Goal: Task Accomplishment & Management: Manage account settings

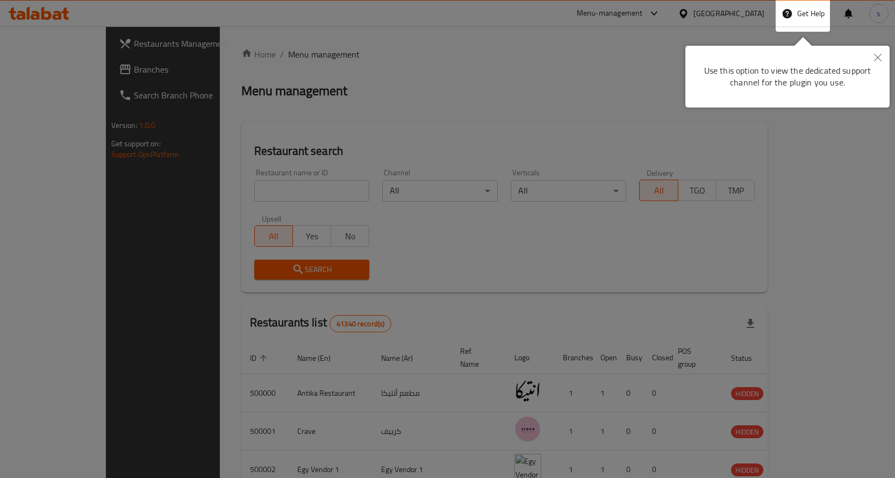
click at [503, 56] on icon "Close" at bounding box center [879, 58] width 8 height 8
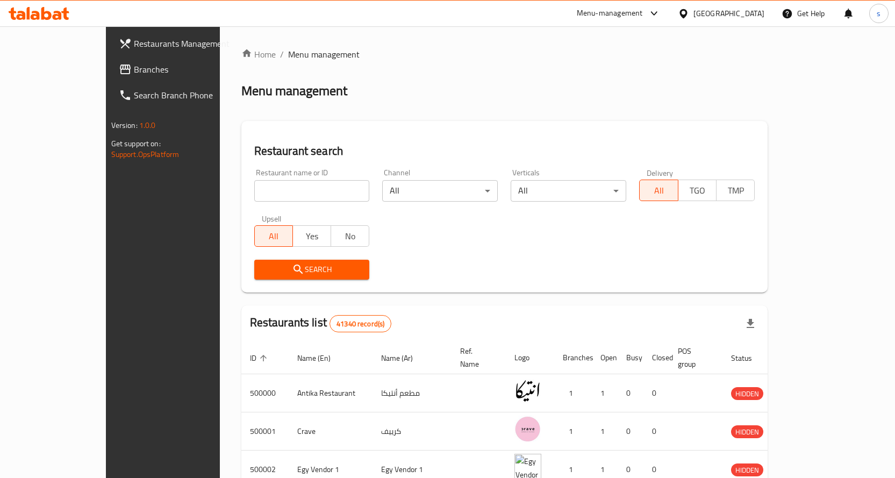
click at [503, 16] on div at bounding box center [686, 14] width 16 height 12
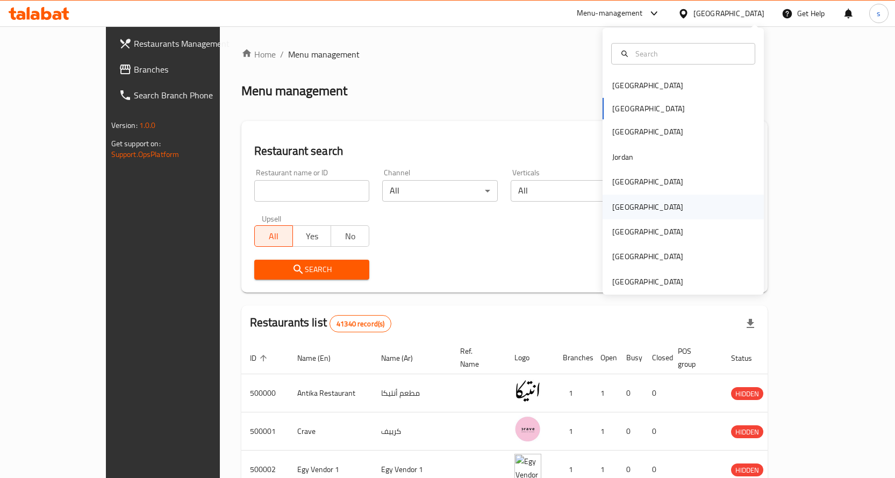
click at [503, 209] on div "Oman" at bounding box center [648, 207] width 88 height 25
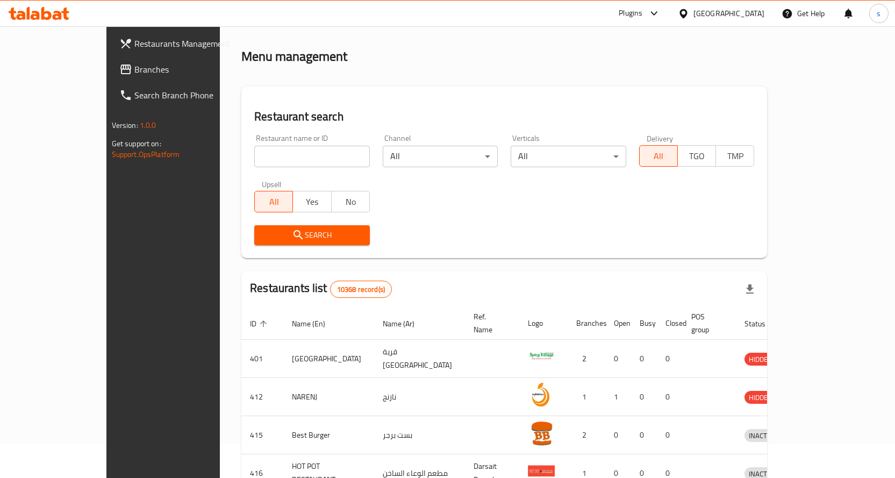
scroll to position [54, 0]
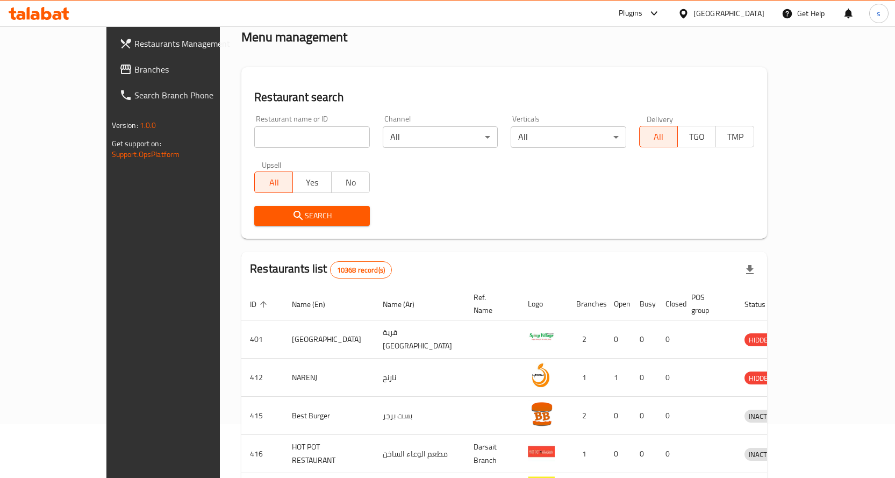
click at [111, 61] on link "Branches" at bounding box center [183, 69] width 145 height 26
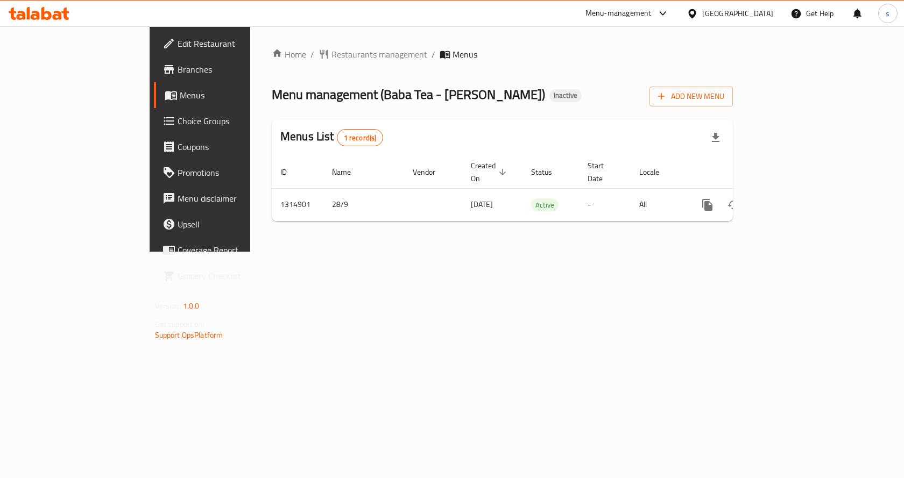
click at [553, 252] on div "Home / Restaurants management / Menus Menu management ( Baba Tea - شاي بابا ) I…" at bounding box center [502, 138] width 504 height 225
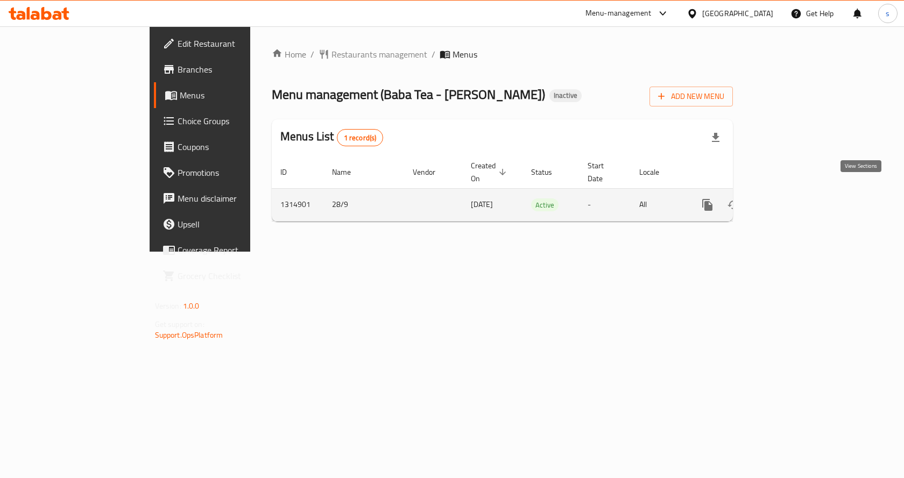
click at [791, 198] on icon "enhanced table" at bounding box center [784, 204] width 13 height 13
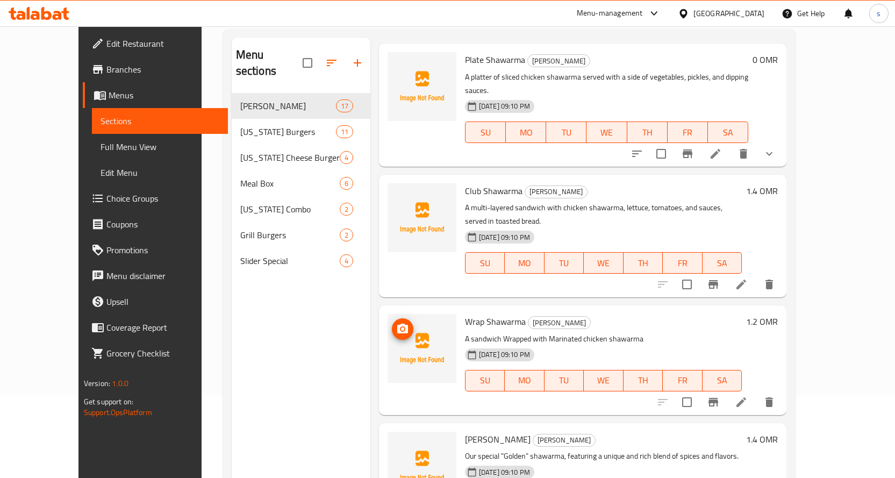
scroll to position [108, 0]
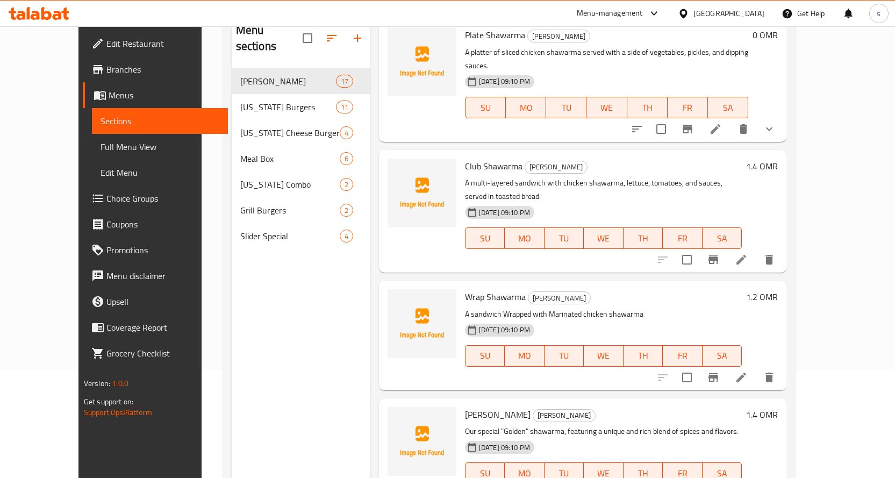
drag, startPoint x: 62, startPoint y: 150, endPoint x: 56, endPoint y: 152, distance: 7.0
click at [101, 150] on span "Full Menu View" at bounding box center [160, 146] width 119 height 13
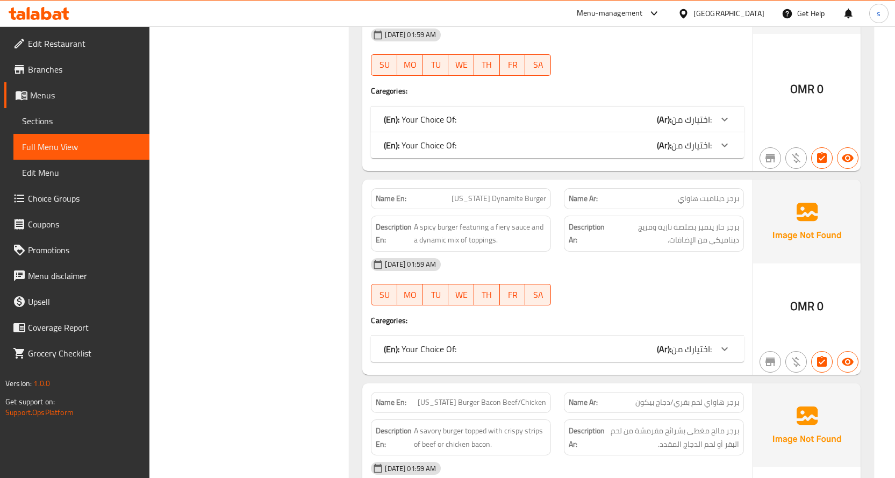
scroll to position [3409, 0]
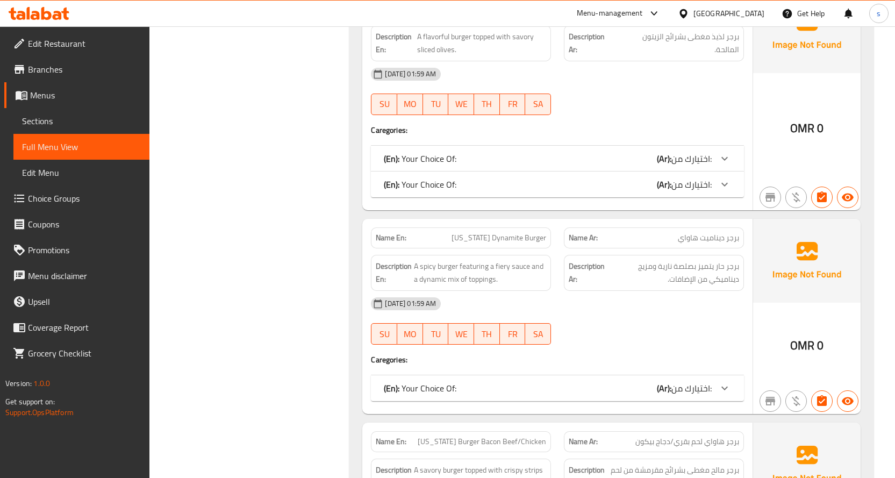
click at [696, 389] on div "Name En: Hawaii Dynamite Burger Name Ar: برجر ديناميت هاواي Description En: A s…" at bounding box center [558, 316] width 390 height 195
click at [699, 380] on span "اختيارك من:" at bounding box center [692, 388] width 40 height 16
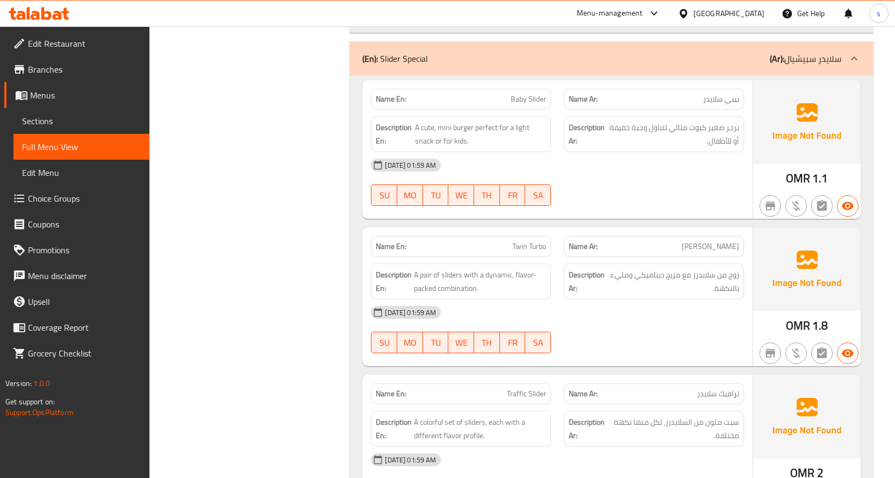
scroll to position [8309, 0]
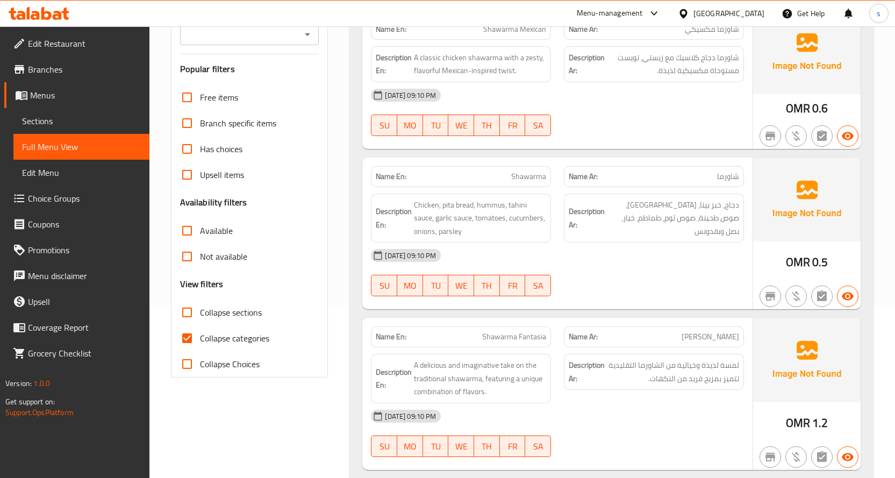
scroll to position [215, 0]
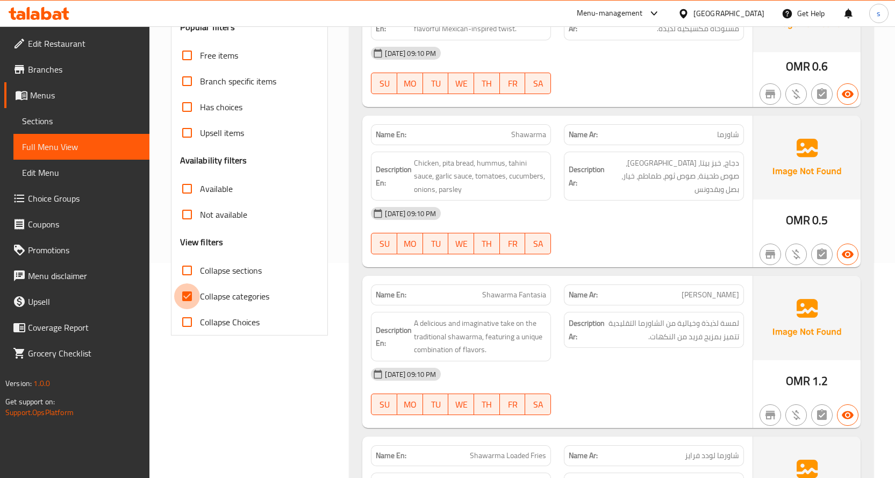
click at [182, 295] on input "Collapse categories" at bounding box center [187, 296] width 26 height 26
checkbox input "false"
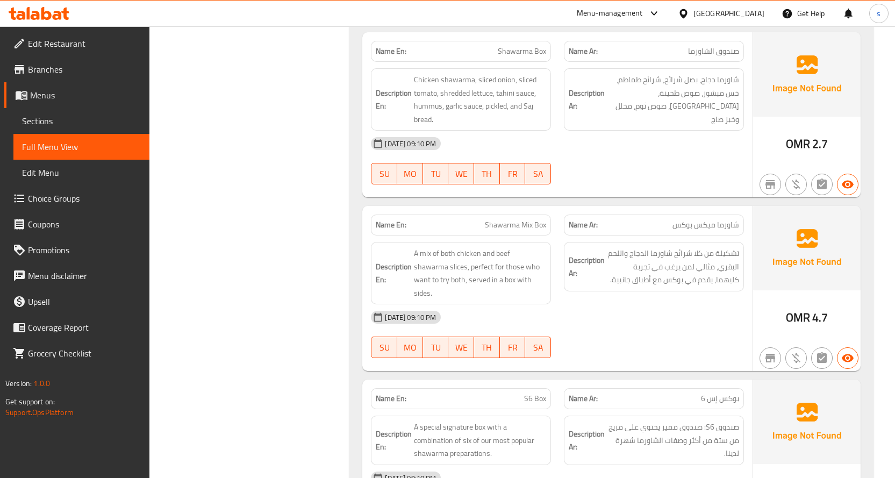
scroll to position [753, 0]
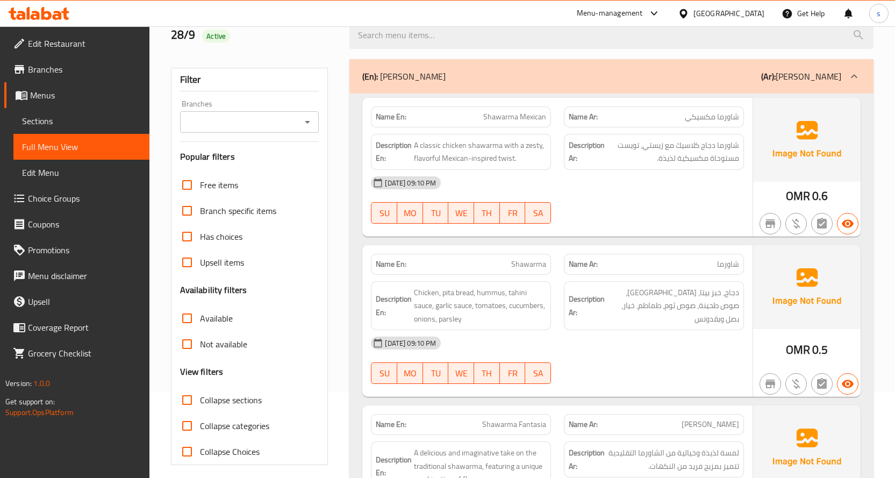
scroll to position [54, 0]
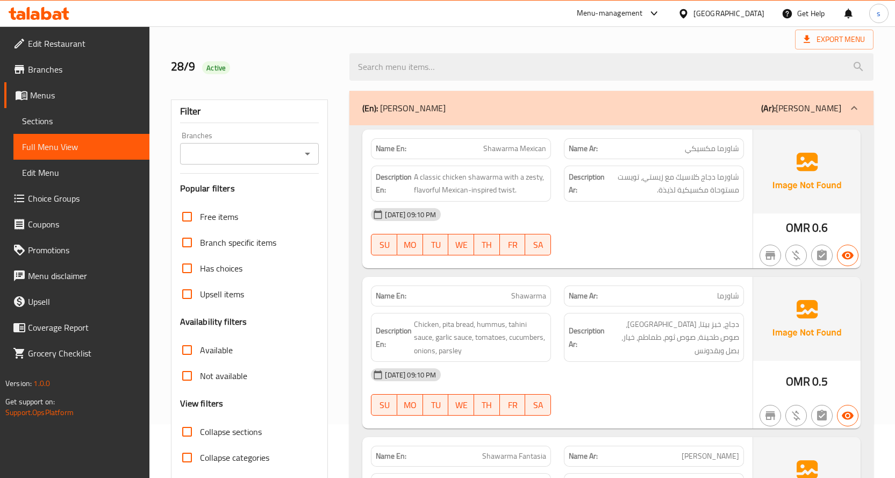
click at [285, 151] on input "Branches" at bounding box center [240, 153] width 115 height 15
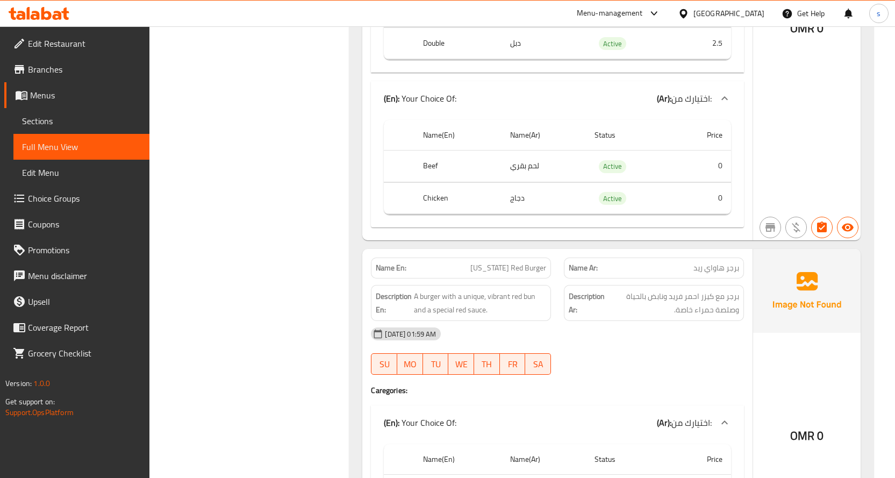
scroll to position [11051, 0]
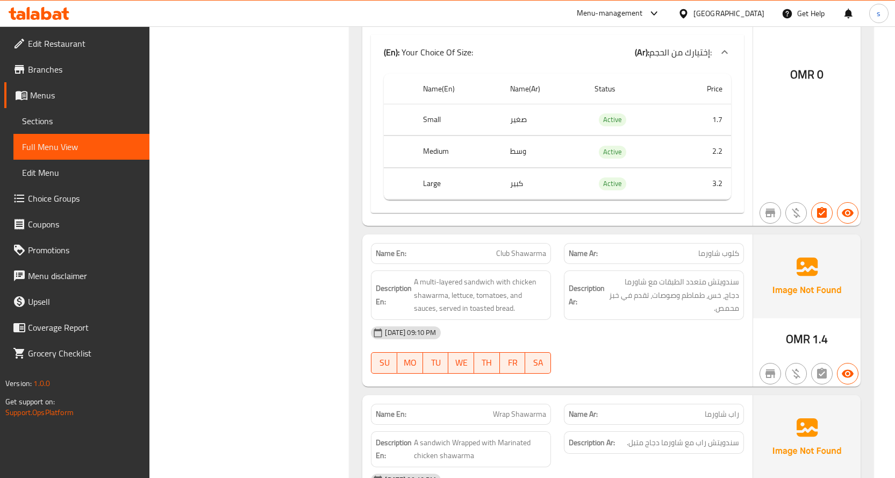
scroll to position [2067, 0]
